Goal: Transaction & Acquisition: Download file/media

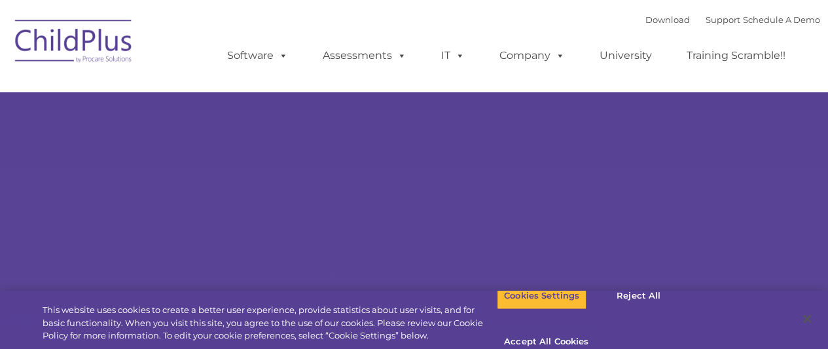
select select "MEDIUM"
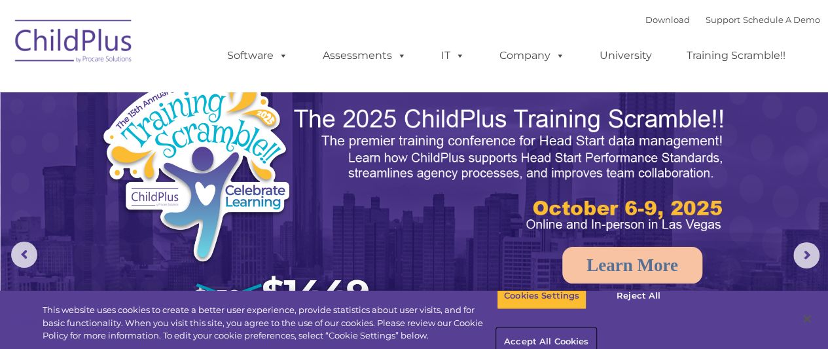
click at [595, 328] on button "Accept All Cookies" at bounding box center [546, 341] width 99 height 27
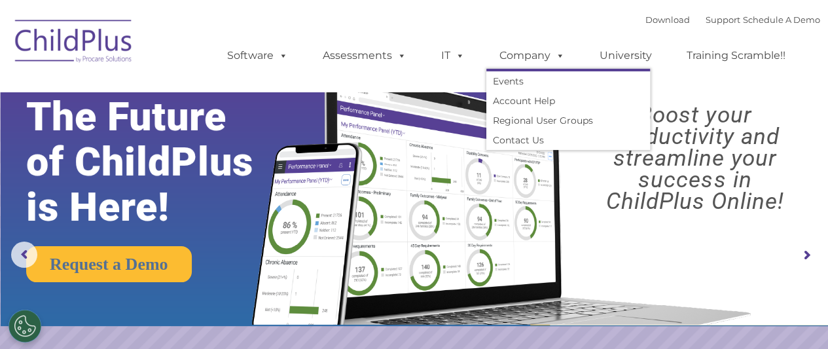
drag, startPoint x: 510, startPoint y: 64, endPoint x: 99, endPoint y: 43, distance: 411.4
click at [99, 43] on img at bounding box center [74, 42] width 131 height 65
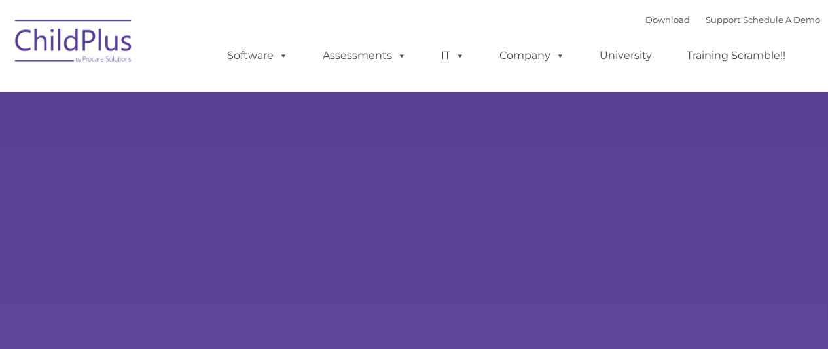
select select "MEDIUM"
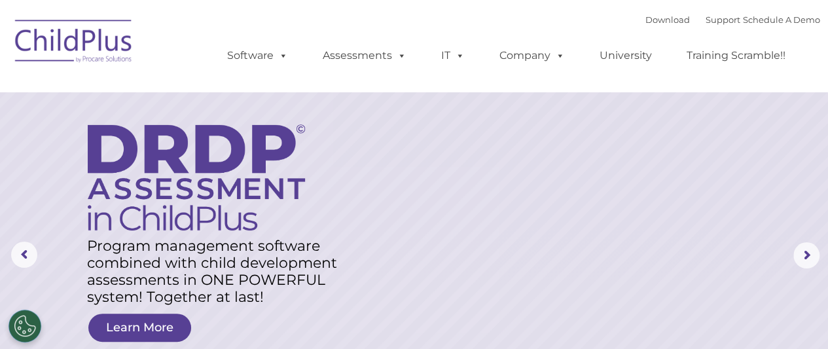
drag, startPoint x: 671, startPoint y: 20, endPoint x: 607, endPoint y: -67, distance: 108.6
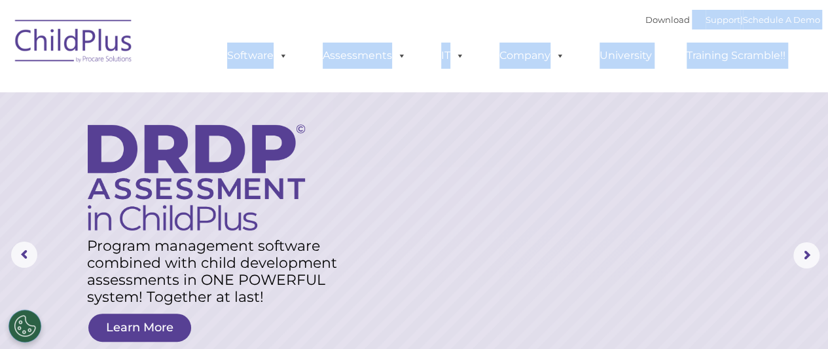
click at [586, 19] on div "Download Support | Schedule A Demo  MENU MENU Software ChildPlus: The original…" at bounding box center [510, 46] width 619 height 72
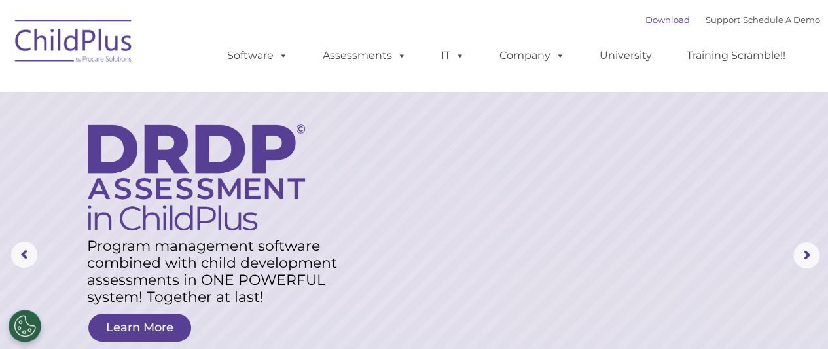
click at [659, 17] on link "Download" at bounding box center [667, 19] width 44 height 10
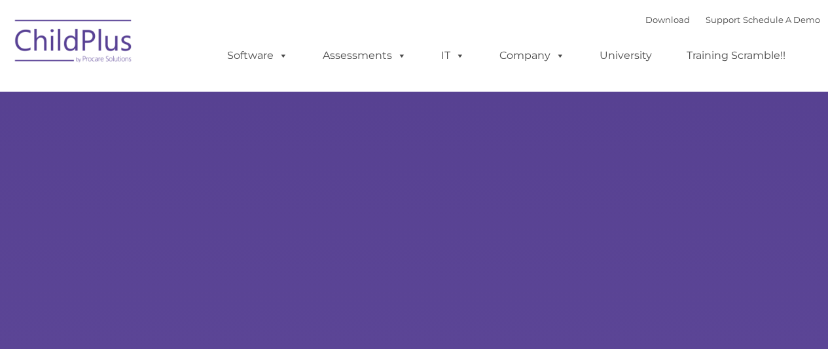
type input ""
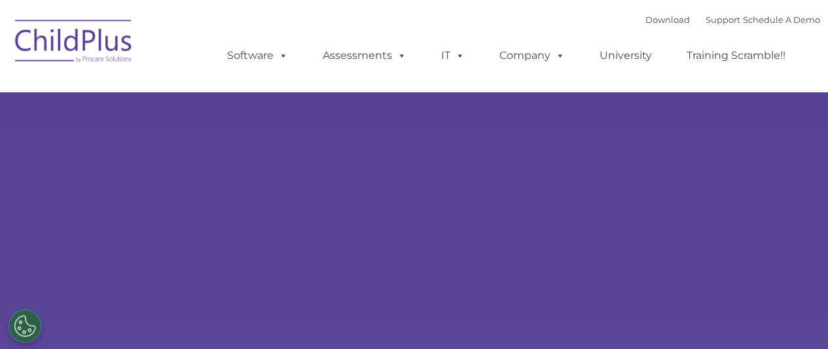
select select "MEDIUM"
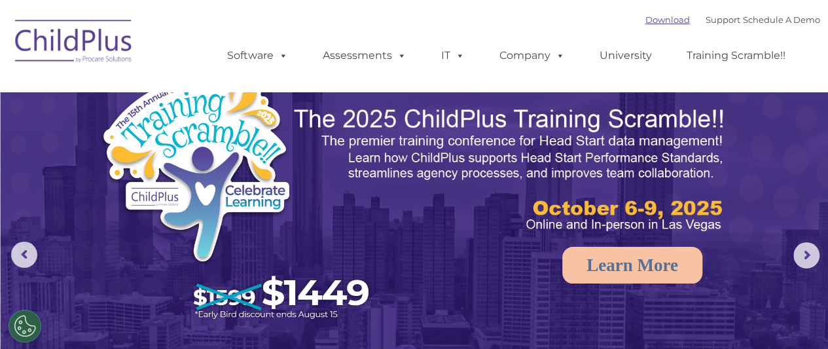
click at [652, 21] on link "Download" at bounding box center [667, 19] width 44 height 10
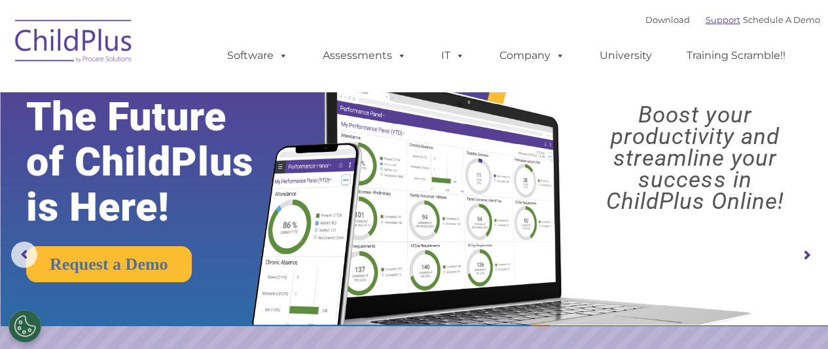
click at [705, 18] on link "Support" at bounding box center [722, 19] width 35 height 10
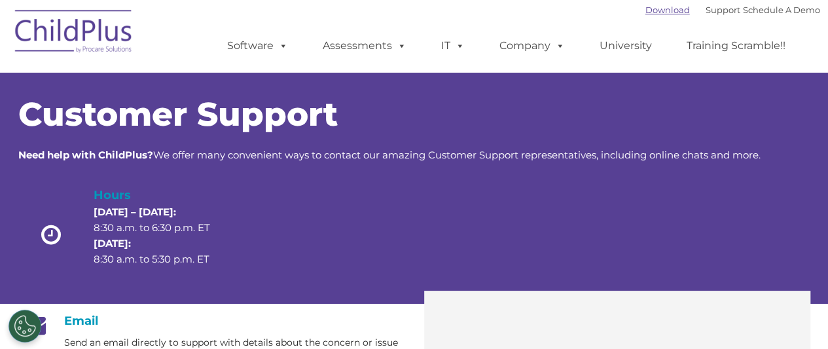
click at [652, 12] on link "Download" at bounding box center [667, 10] width 44 height 10
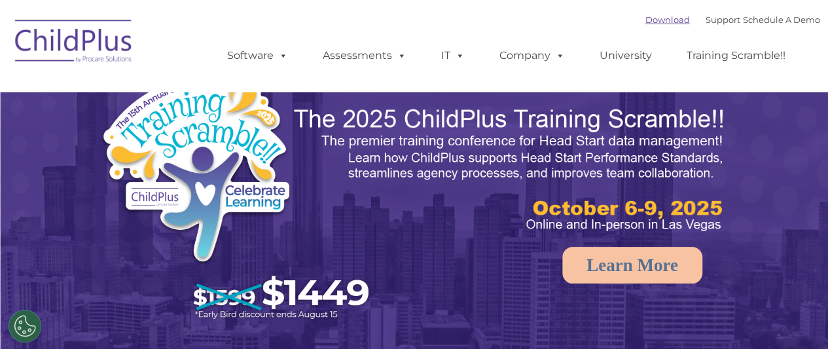
select select "MEDIUM"
click at [654, 21] on link "Download" at bounding box center [667, 19] width 44 height 10
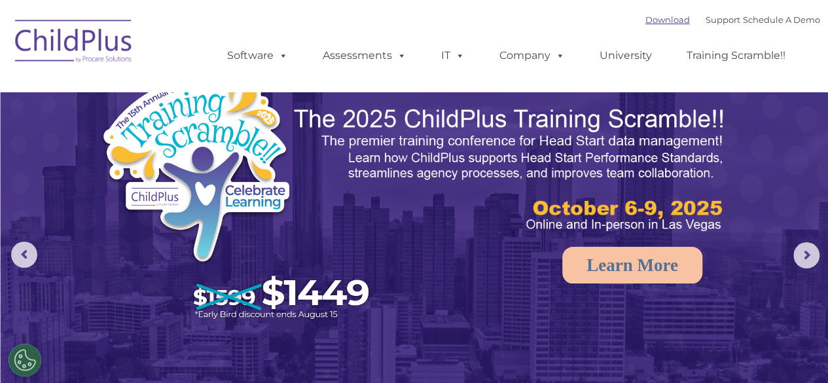
click at [650, 23] on link "Download" at bounding box center [667, 19] width 44 height 10
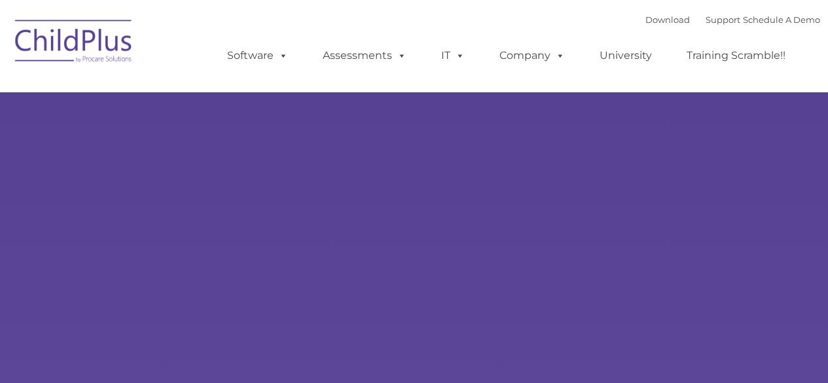
type input ""
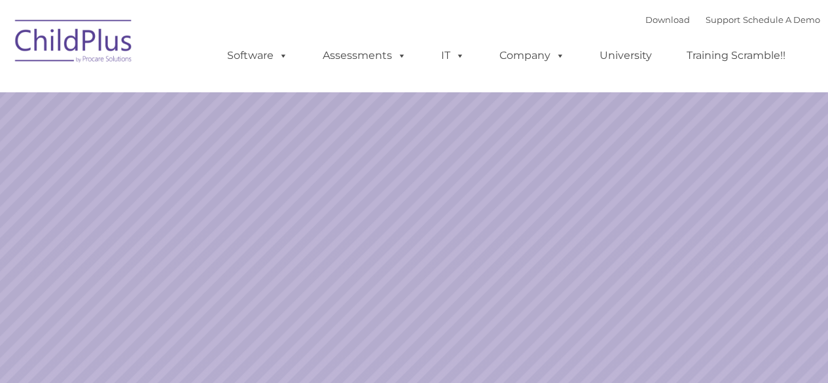
select select "MEDIUM"
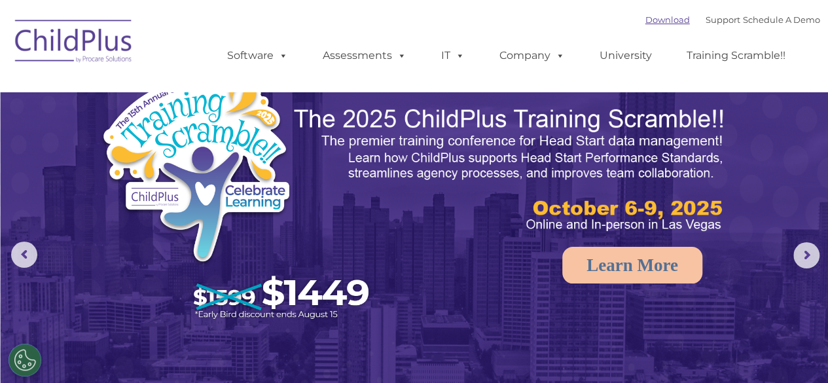
click at [656, 22] on link "Download" at bounding box center [667, 19] width 44 height 10
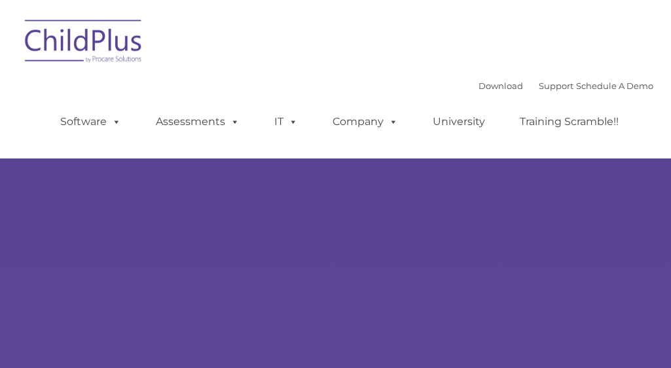
type input ""
select select "MEDIUM"
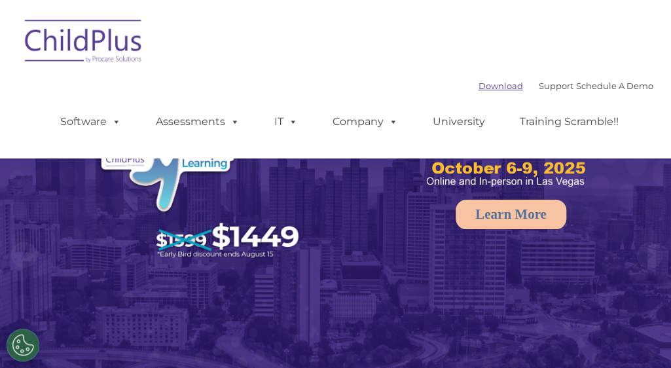
click at [484, 83] on link "Download" at bounding box center [500, 85] width 44 height 10
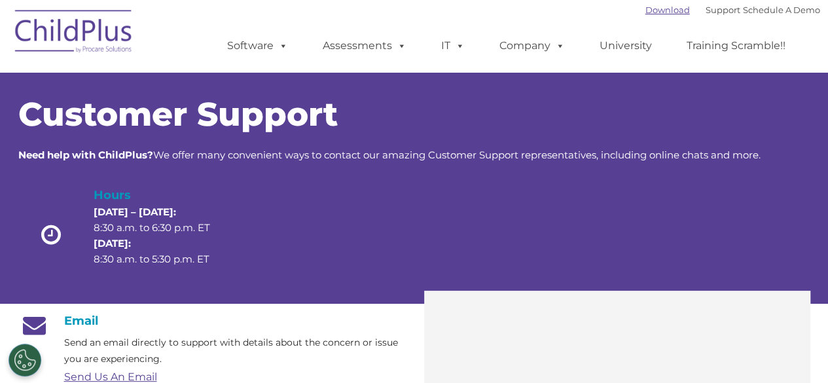
click at [647, 5] on link "Download" at bounding box center [667, 10] width 44 height 10
